Goal: Task Accomplishment & Management: Manage account settings

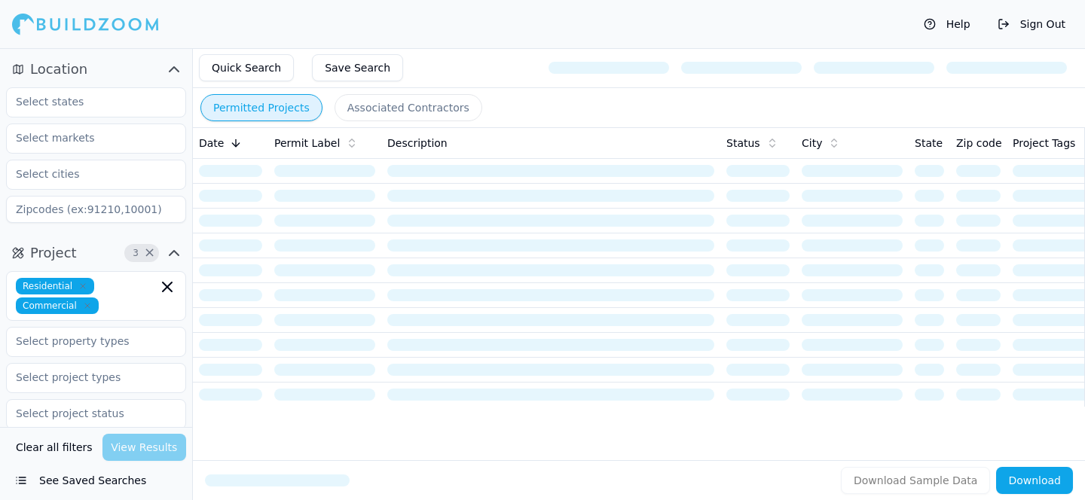
drag, startPoint x: 0, startPoint y: 0, endPoint x: 1042, endPoint y: 23, distance: 1041.8
click at [1042, 23] on button "Sign Out" at bounding box center [1031, 24] width 83 height 24
click at [1048, 26] on button "Sign Out" at bounding box center [1031, 24] width 83 height 24
